Goal: Task Accomplishment & Management: Manage account settings

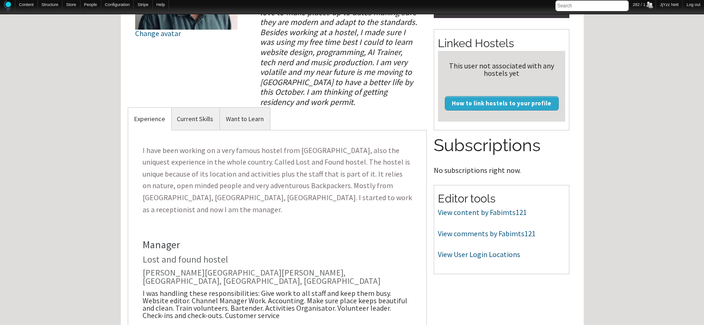
scroll to position [203, 0]
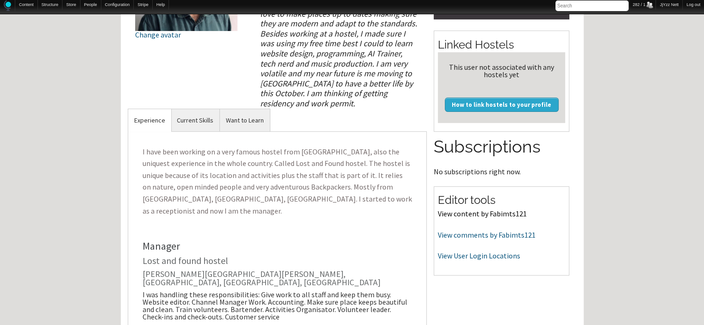
click at [492, 215] on link "View content by Fabimts121" at bounding box center [482, 213] width 89 height 9
click at [452, 236] on link "View comments by Fabimts121" at bounding box center [487, 234] width 98 height 9
click at [452, 234] on link "View comments by Fabimts121" at bounding box center [487, 234] width 98 height 9
click at [473, 256] on link "View User Login Locations" at bounding box center [479, 255] width 82 height 9
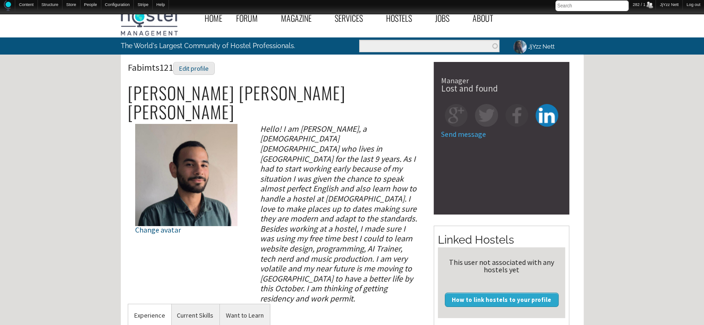
scroll to position [0, 0]
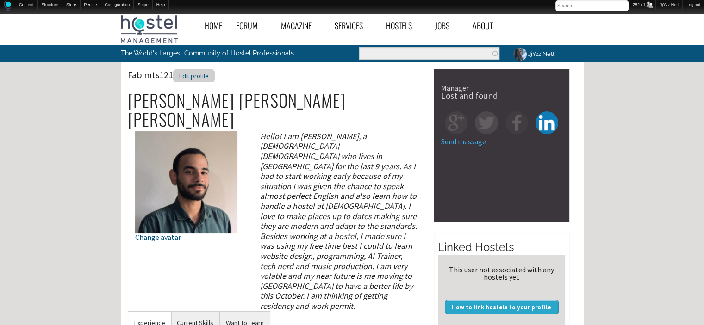
click at [187, 78] on div "Edit profile" at bounding box center [194, 75] width 42 height 13
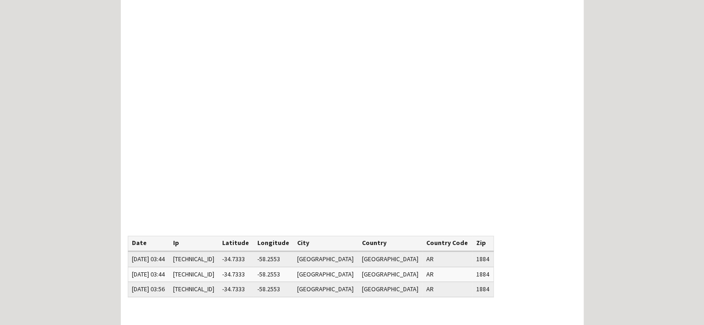
scroll to position [74, 0]
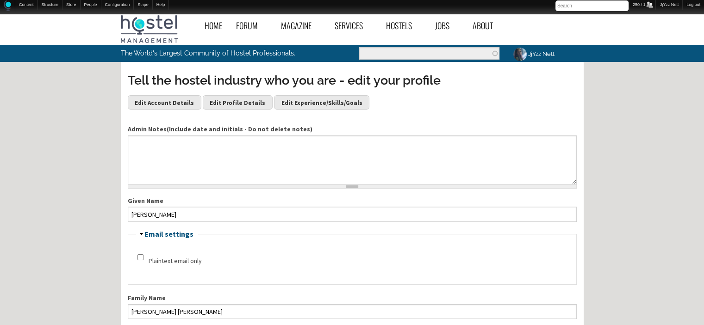
click at [187, 78] on h3 "Tell the hostel industry who you are - edit your profile" at bounding box center [352, 81] width 449 height 18
drag, startPoint x: 0, startPoint y: 0, endPoint x: 187, endPoint y: 78, distance: 202.7
click at [187, 78] on h3 "Tell the hostel industry who you are - edit your profile" at bounding box center [352, 81] width 449 height 18
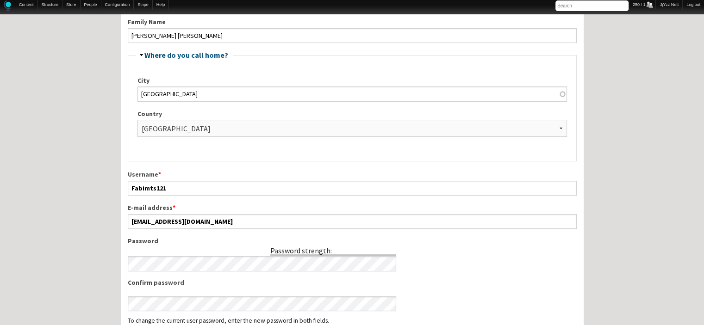
scroll to position [278, 0]
click at [187, 78] on label "City" at bounding box center [351, 80] width 429 height 10
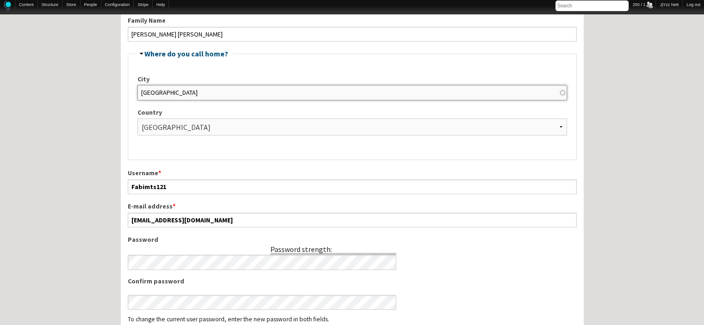
click at [187, 85] on input "Maracaibo" at bounding box center [351, 92] width 429 height 15
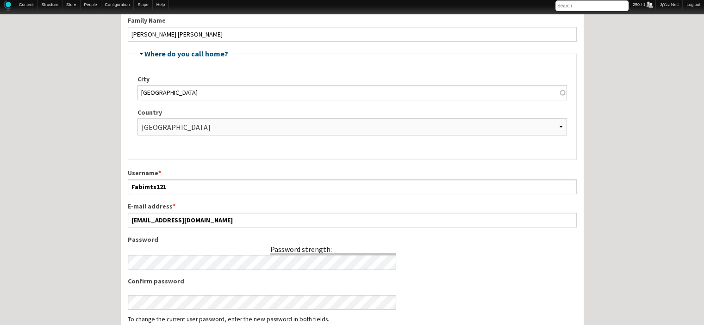
click at [187, 78] on label "City" at bounding box center [351, 80] width 429 height 10
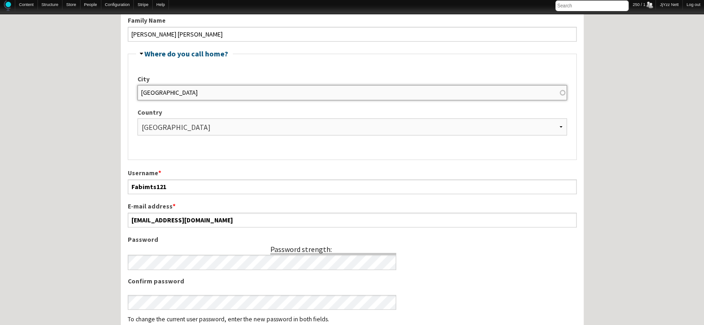
click at [187, 85] on input "Maracaibo" at bounding box center [351, 92] width 429 height 15
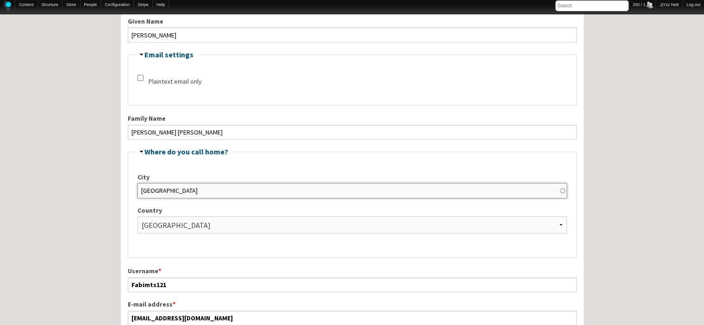
scroll to position [187, 0]
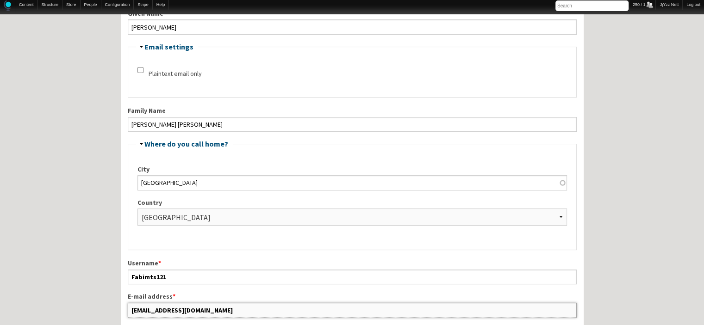
drag, startPoint x: 211, startPoint y: 309, endPoint x: 118, endPoint y: 300, distance: 93.9
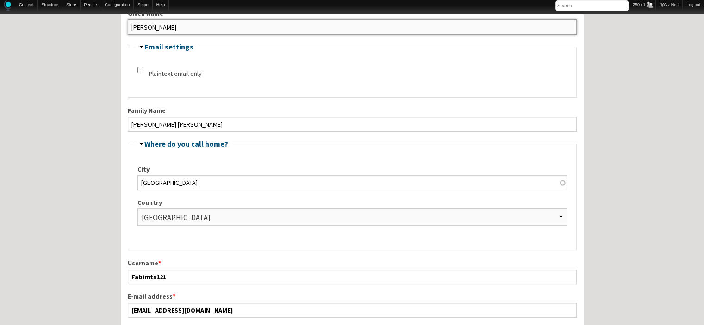
drag, startPoint x: 180, startPoint y: 20, endPoint x: 115, endPoint y: 42, distance: 68.9
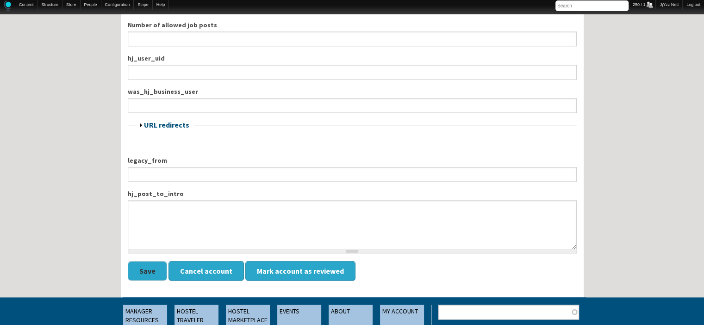
scroll to position [1233, 0]
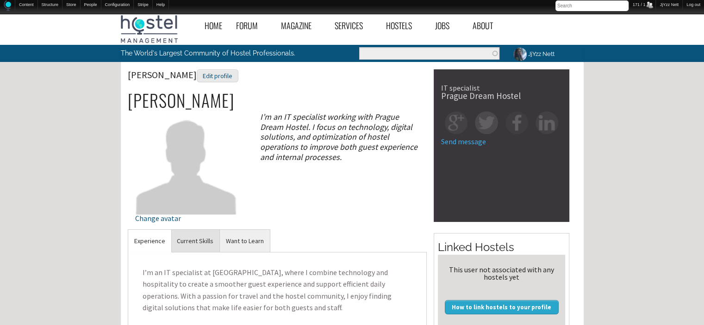
click at [202, 236] on link "Current Skills" at bounding box center [195, 241] width 49 height 23
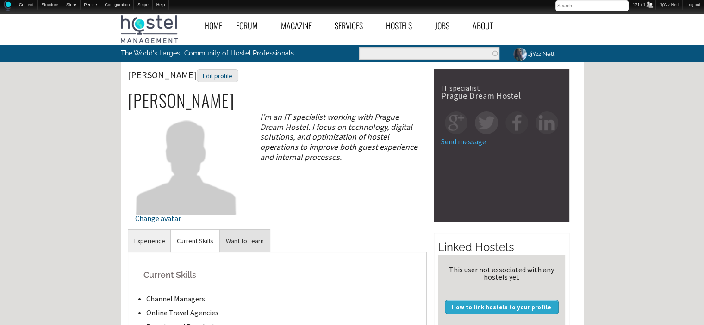
click at [252, 246] on link "Want to Learn" at bounding box center [245, 241] width 50 height 23
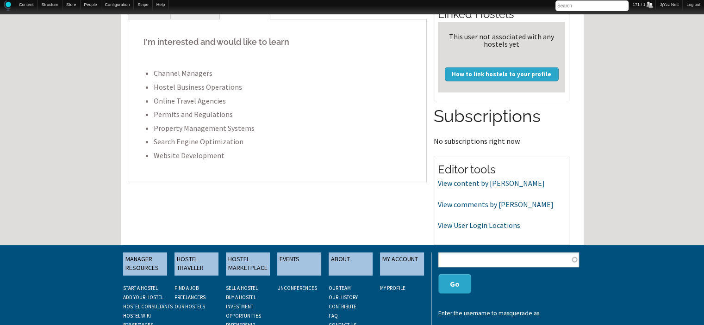
scroll to position [235, 0]
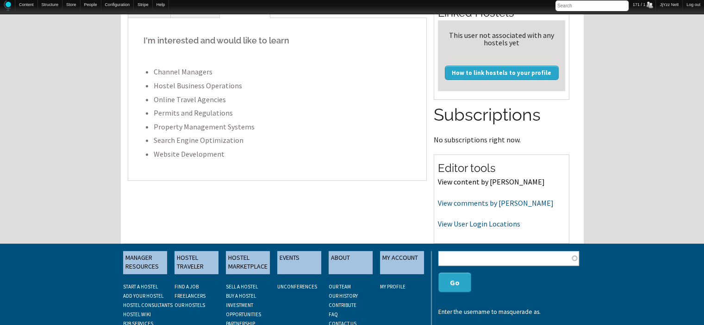
click at [510, 179] on link "View content by Kamran Huseynov" at bounding box center [491, 181] width 107 height 9
click at [473, 200] on link "View comments by Kamran Huseynov" at bounding box center [496, 203] width 116 height 9
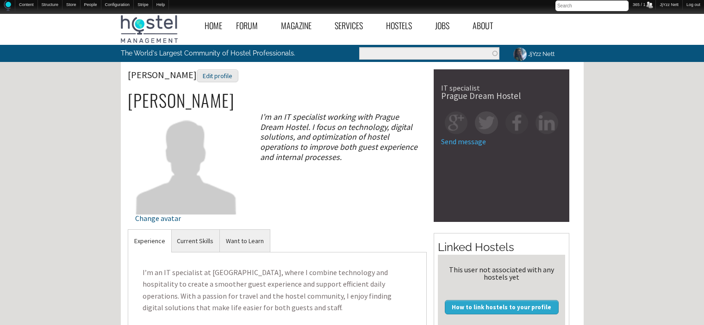
scroll to position [235, 0]
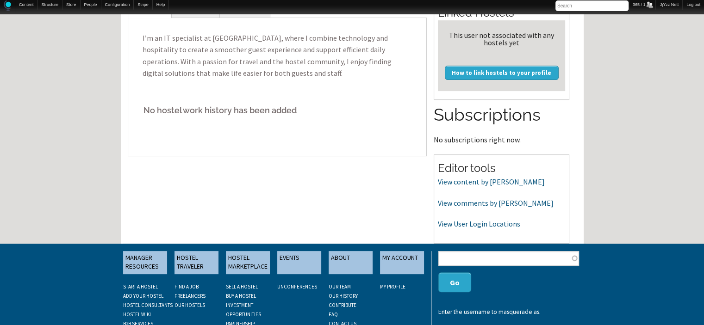
click at [703, 72] on div "Home Forum « Back Forum Forums Index « Back Forums Index New Posts Recent Activ…" at bounding box center [352, 84] width 704 height 619
